Goal: Task Accomplishment & Management: Use online tool/utility

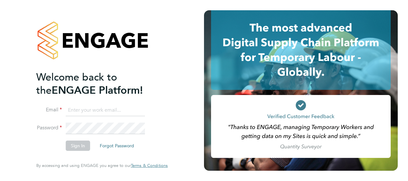
type input "mark.omorogbe1@justice.gov.uk"
click at [79, 145] on button "Sign In" at bounding box center [78, 146] width 24 height 10
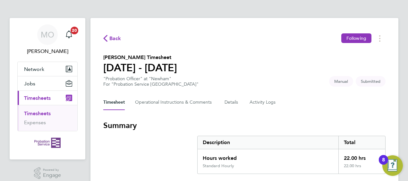
click at [290, 42] on div "Back Following" at bounding box center [244, 38] width 282 height 10
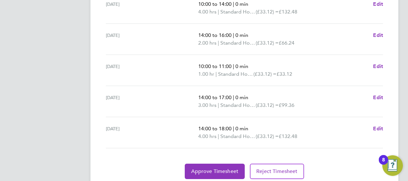
scroll to position [297, 0]
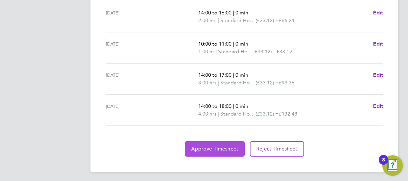
click at [203, 146] on span "Approve Timesheet" at bounding box center [214, 149] width 47 height 6
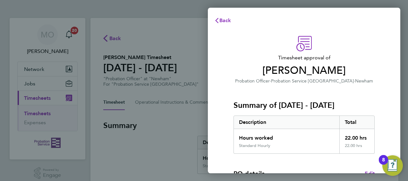
click at [377, 46] on div "Timesheet approval of [PERSON_NAME] Probation Officer · Probation Service [GEOG…" at bounding box center [304, 164] width 157 height 256
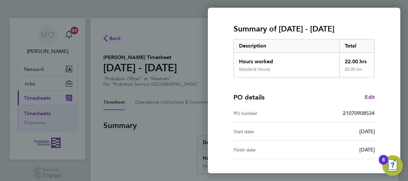
scroll to position [126, 0]
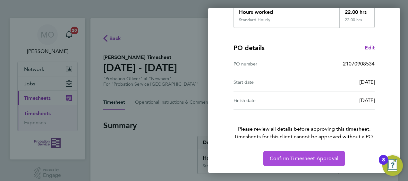
click at [288, 155] on span "Confirm Timesheet Approval" at bounding box center [304, 158] width 69 height 6
